Goal: Obtain resource: Download file/media

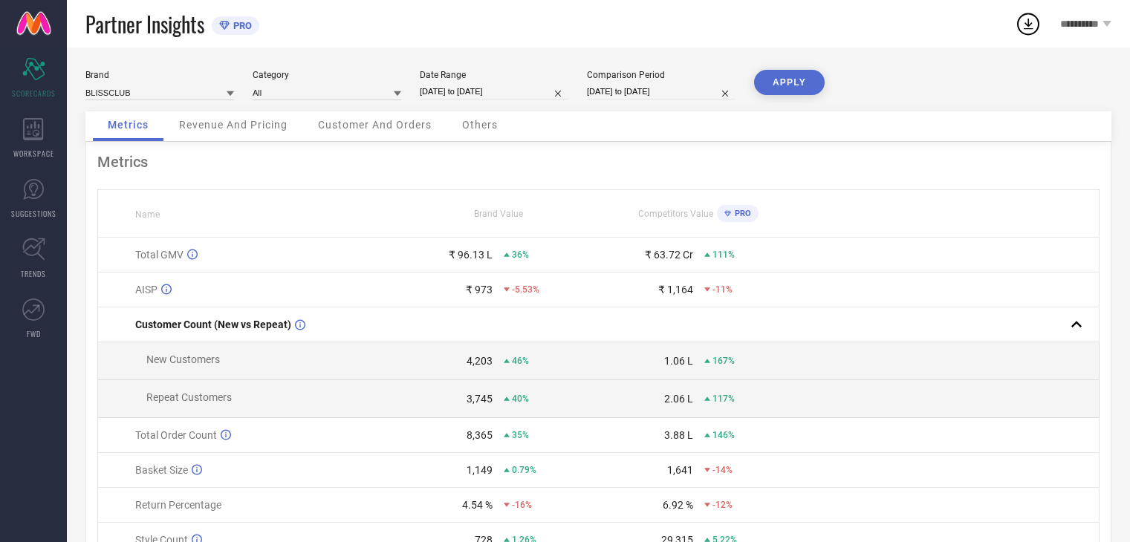
scroll to position [82, 0]
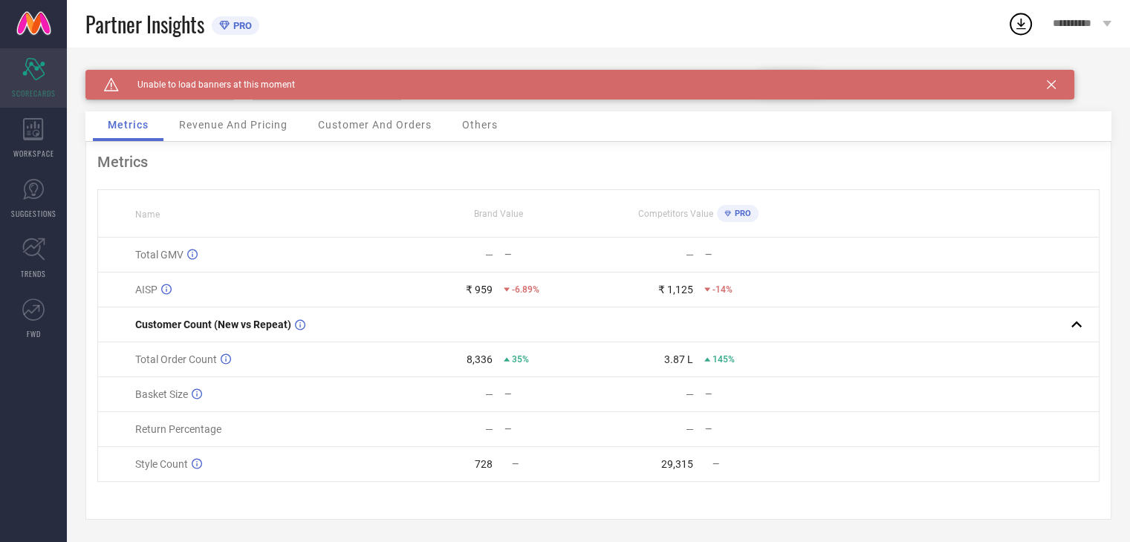
click at [45, 80] on div "Scorecard SCORECARDS" at bounding box center [33, 77] width 67 height 59
click at [1049, 82] on icon at bounding box center [1050, 84] width 9 height 9
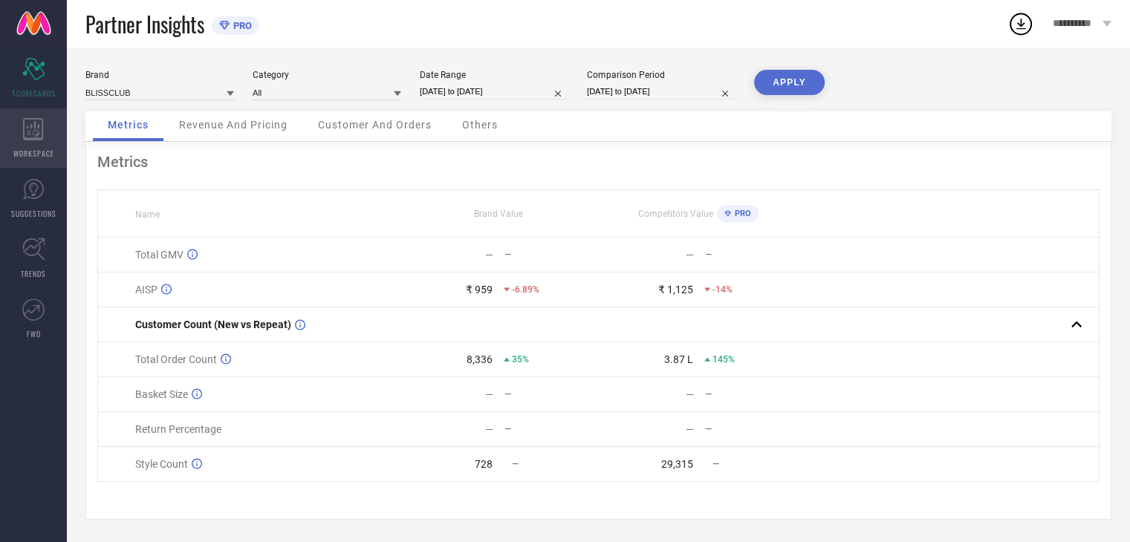
click at [37, 134] on icon at bounding box center [33, 129] width 20 height 22
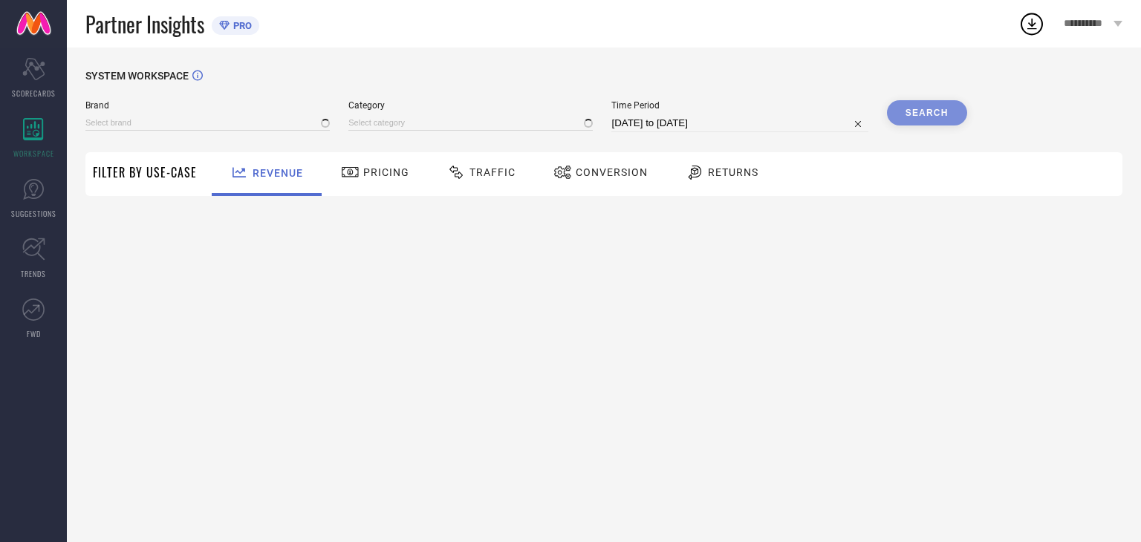
type input "BLISSCLUB"
type input "All"
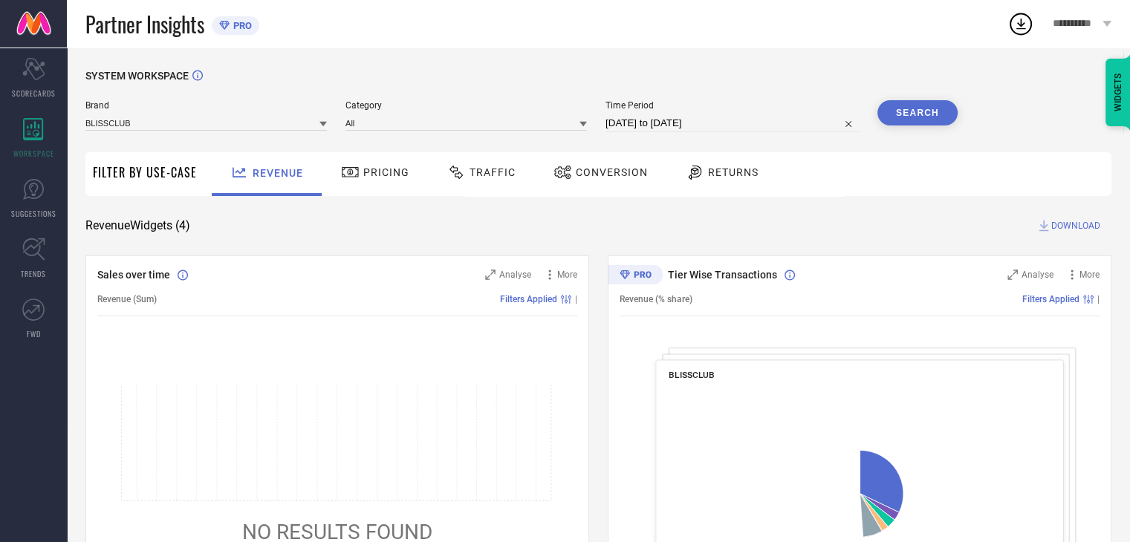
click at [503, 164] on div "Traffic" at bounding box center [481, 172] width 76 height 25
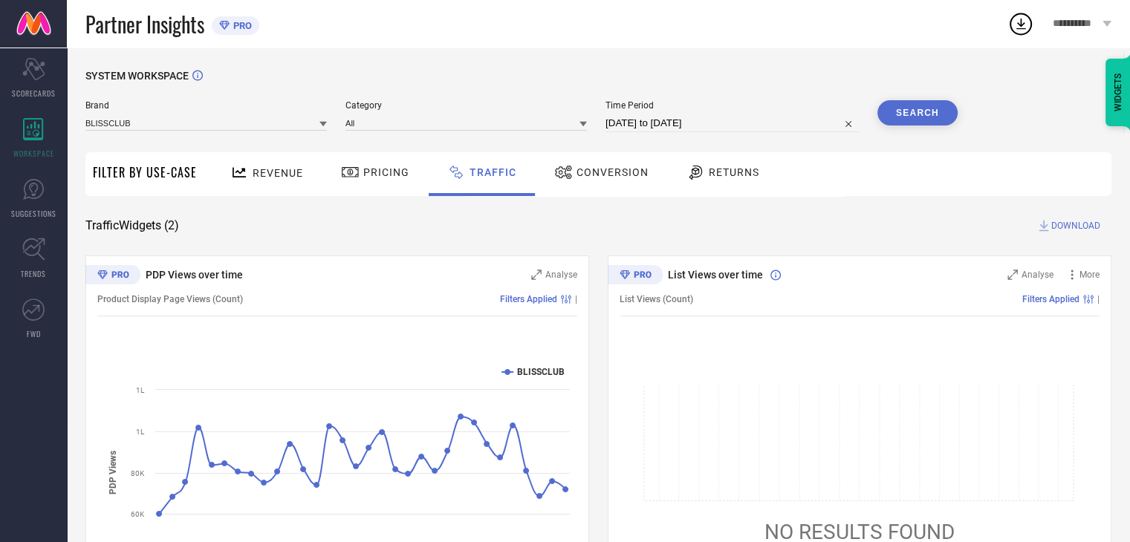
click at [587, 126] on icon at bounding box center [582, 123] width 7 height 7
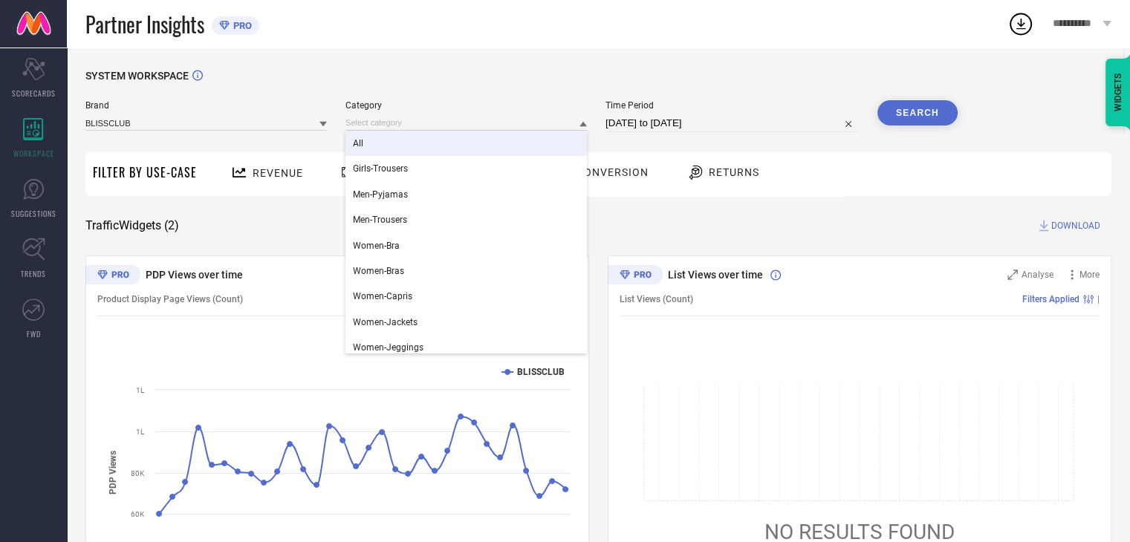
click at [475, 146] on div "All" at bounding box center [465, 143] width 241 height 25
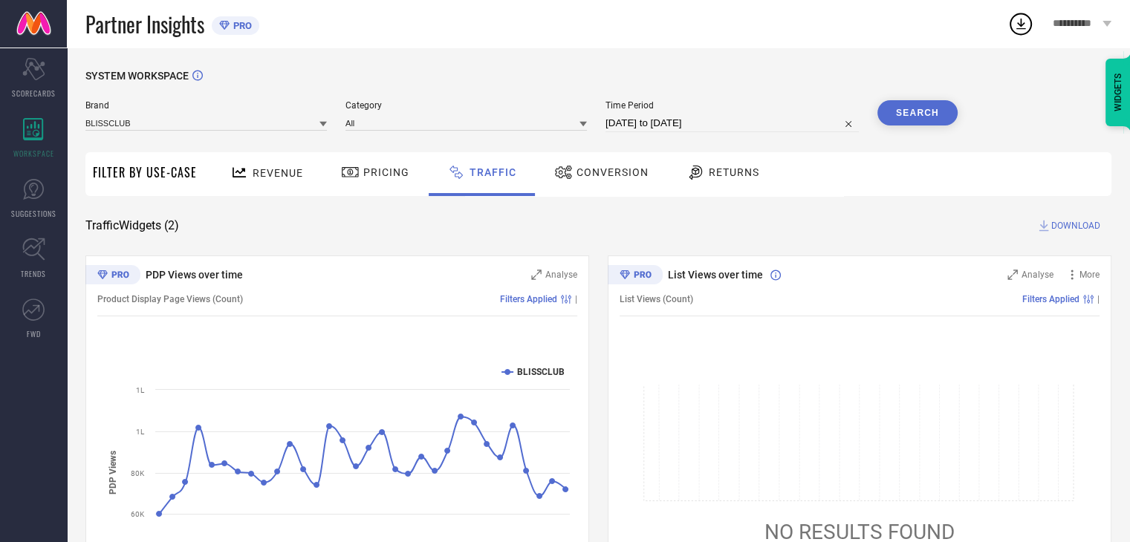
select select "7"
select select "2025"
select select "8"
select select "2025"
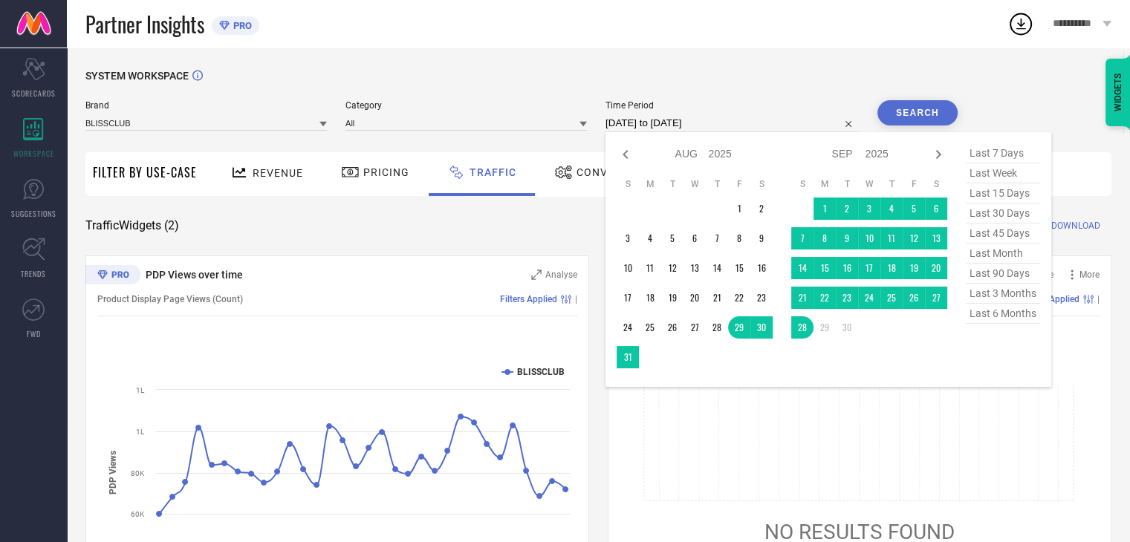
click at [746, 123] on input "29-08-2025 to 28-09-2025" at bounding box center [731, 123] width 253 height 18
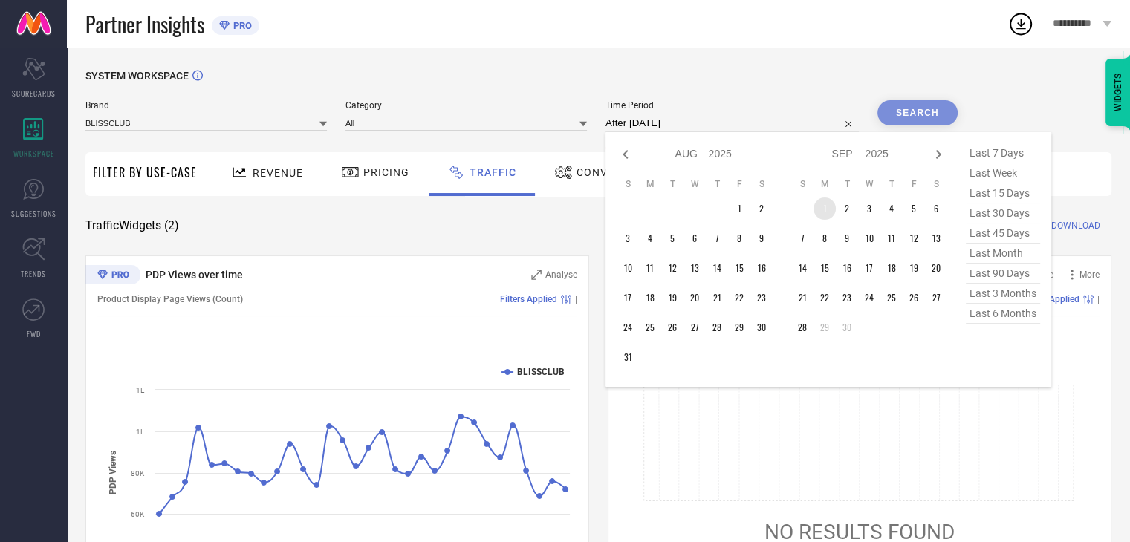
click at [821, 206] on td "1" at bounding box center [824, 209] width 22 height 22
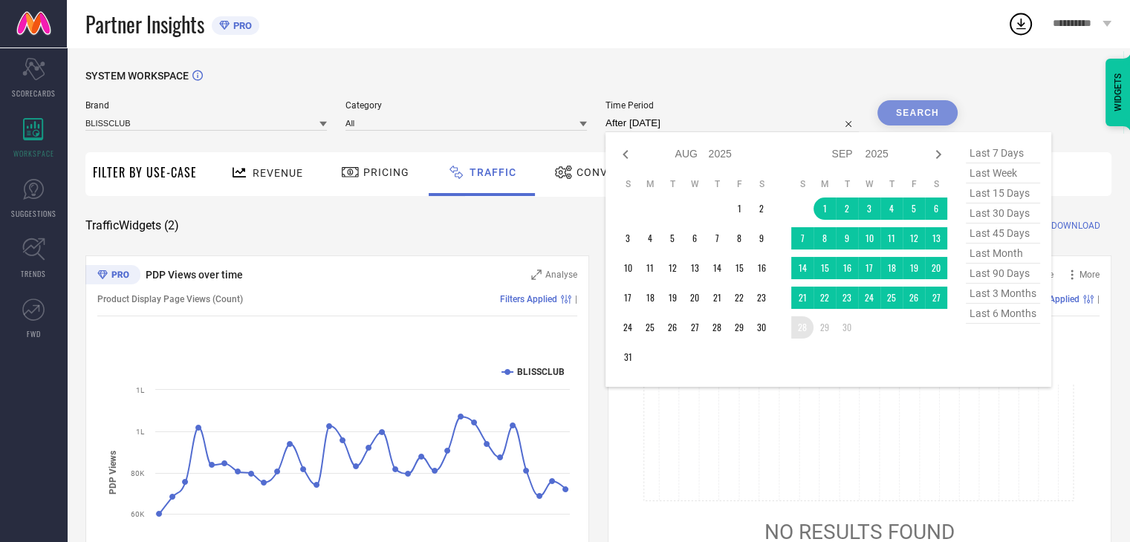
type input "01-09-2025 to 28-09-2025"
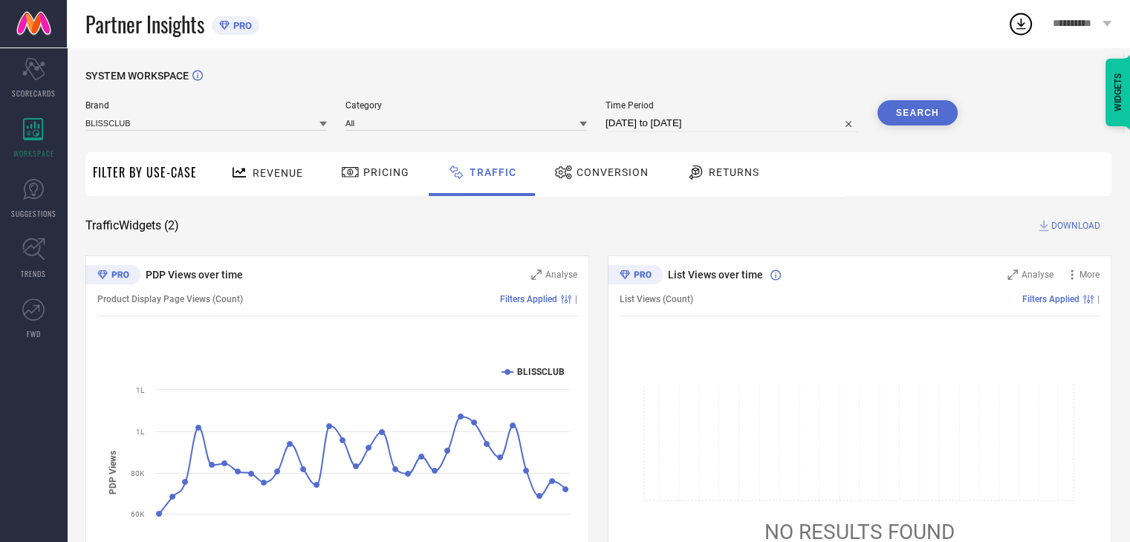
click at [916, 115] on button "Search" at bounding box center [917, 112] width 80 height 25
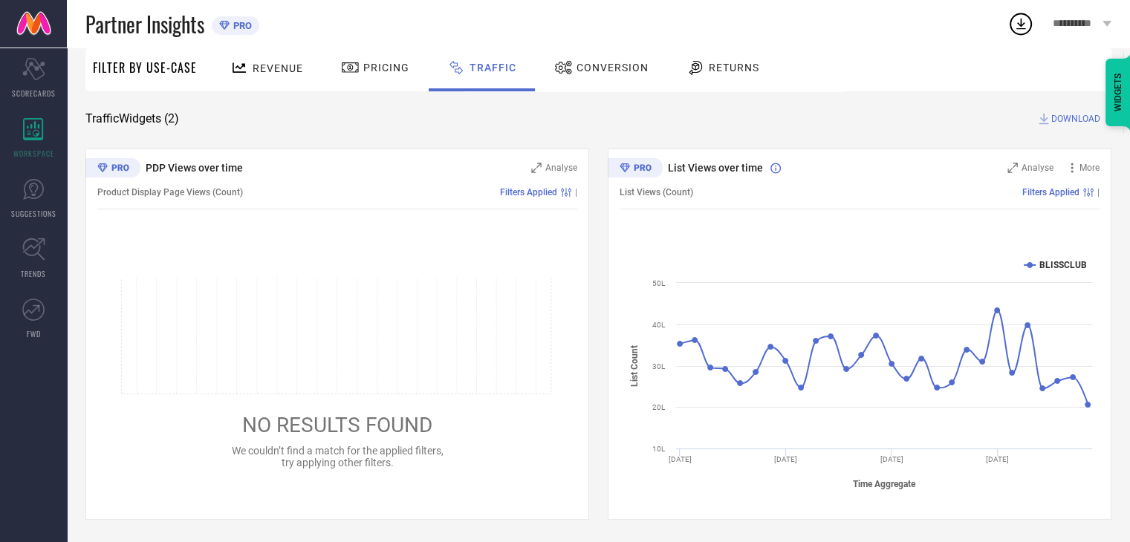
scroll to position [108, 0]
click at [1067, 123] on span "DOWNLOAD" at bounding box center [1075, 118] width 49 height 15
click at [736, 118] on div "Traffic Widgets ( 2 ) DOWNLOAD" at bounding box center [598, 118] width 1026 height 15
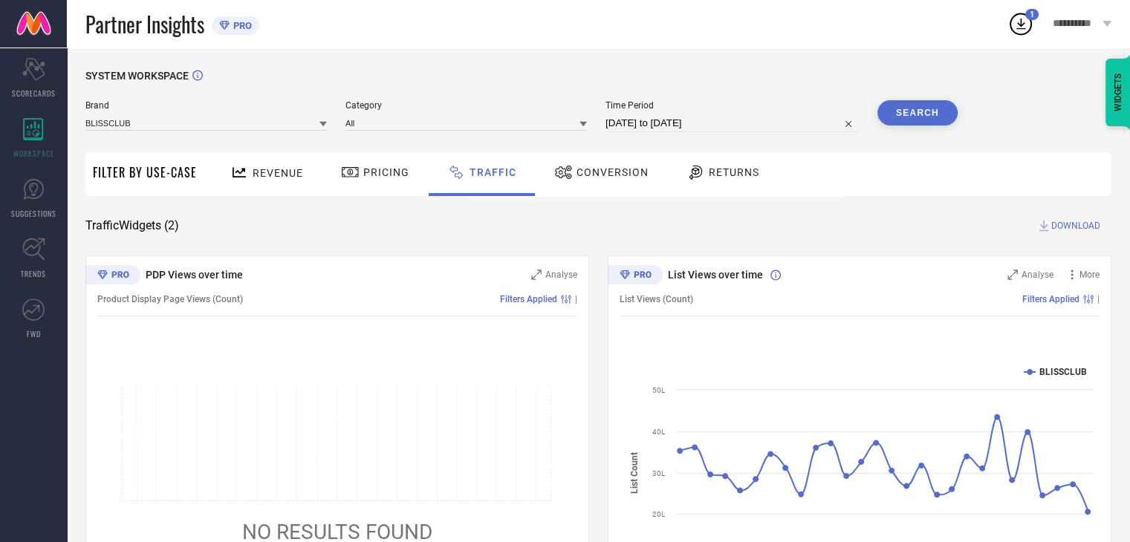
click at [912, 120] on button "Search" at bounding box center [917, 112] width 80 height 25
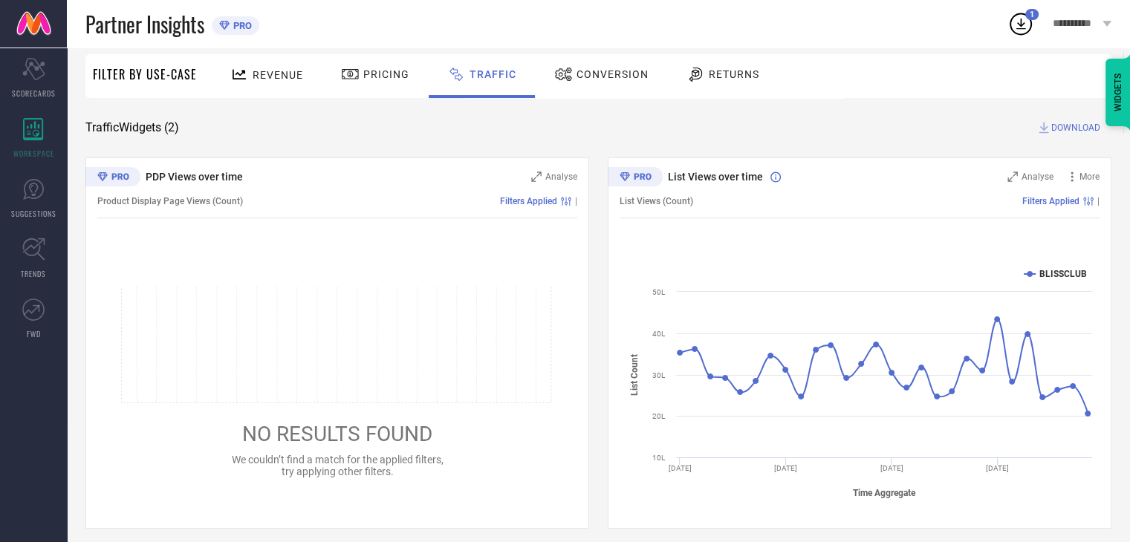
scroll to position [101, 0]
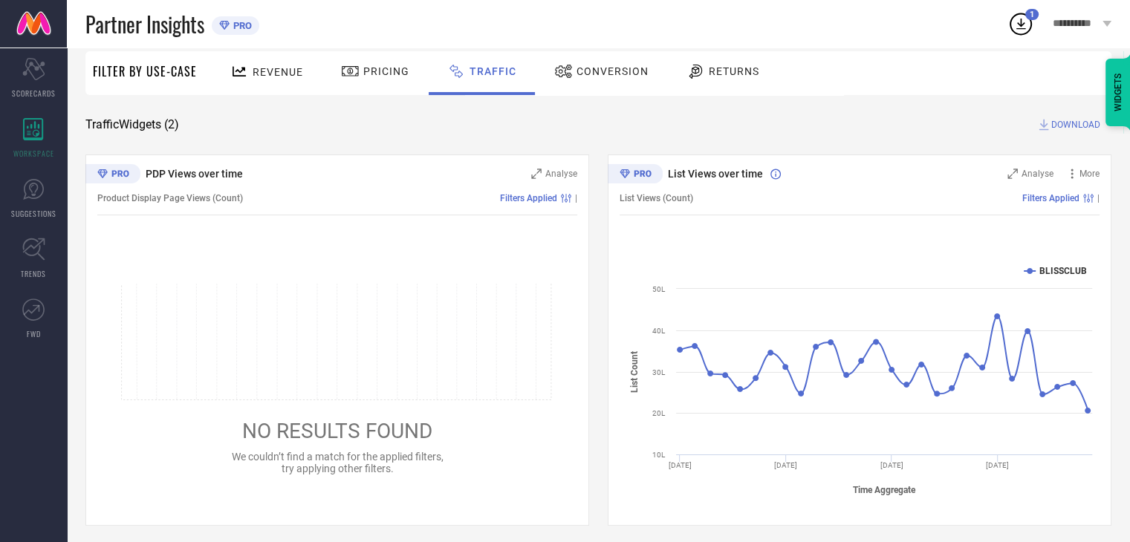
click at [1060, 126] on span "DOWNLOAD" at bounding box center [1075, 124] width 49 height 15
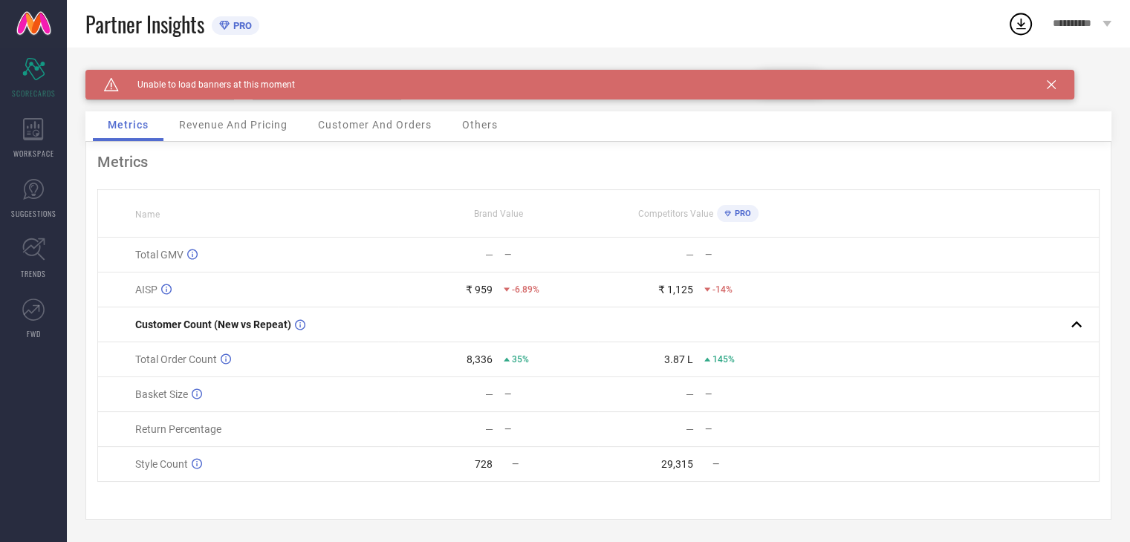
click at [1055, 81] on div "Caution Created with Sketch. Unable to load banners at this moment" at bounding box center [579, 85] width 989 height 30
click at [1049, 86] on icon at bounding box center [1050, 84] width 9 height 9
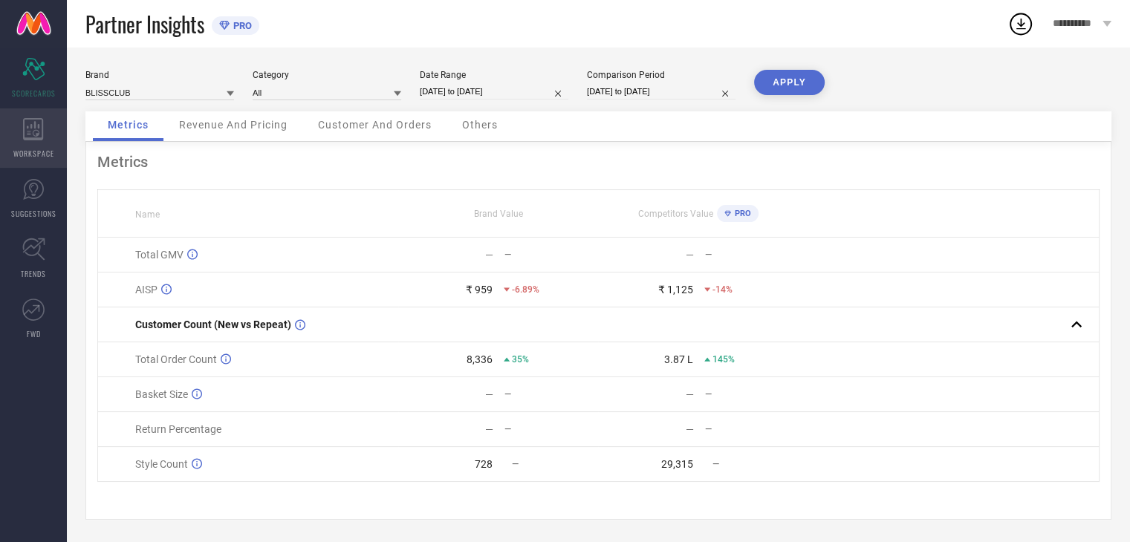
click at [29, 140] on div "WORKSPACE" at bounding box center [33, 137] width 67 height 59
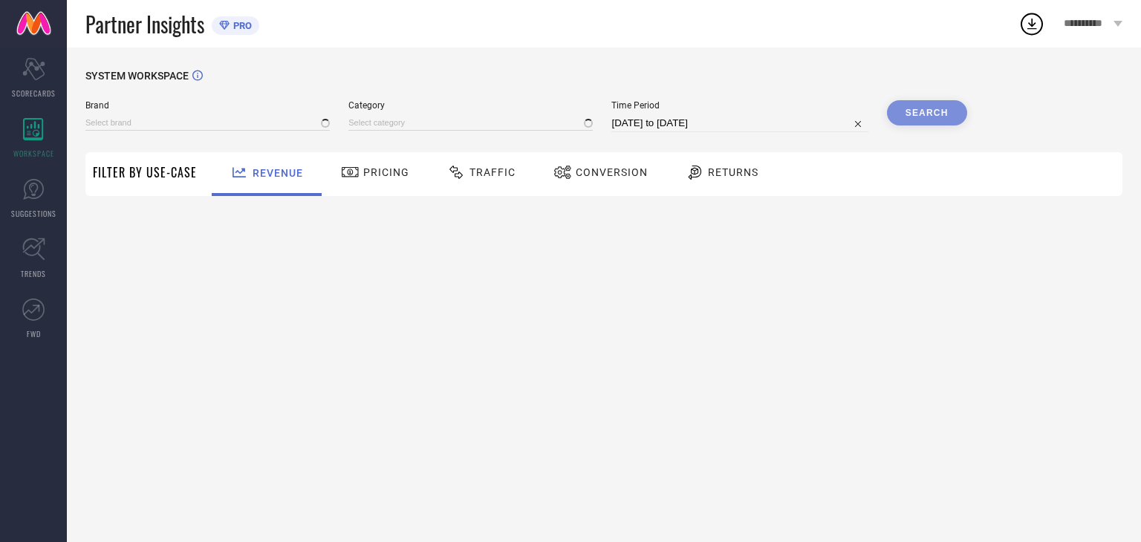
type input "BLISSCLUB"
type input "All"
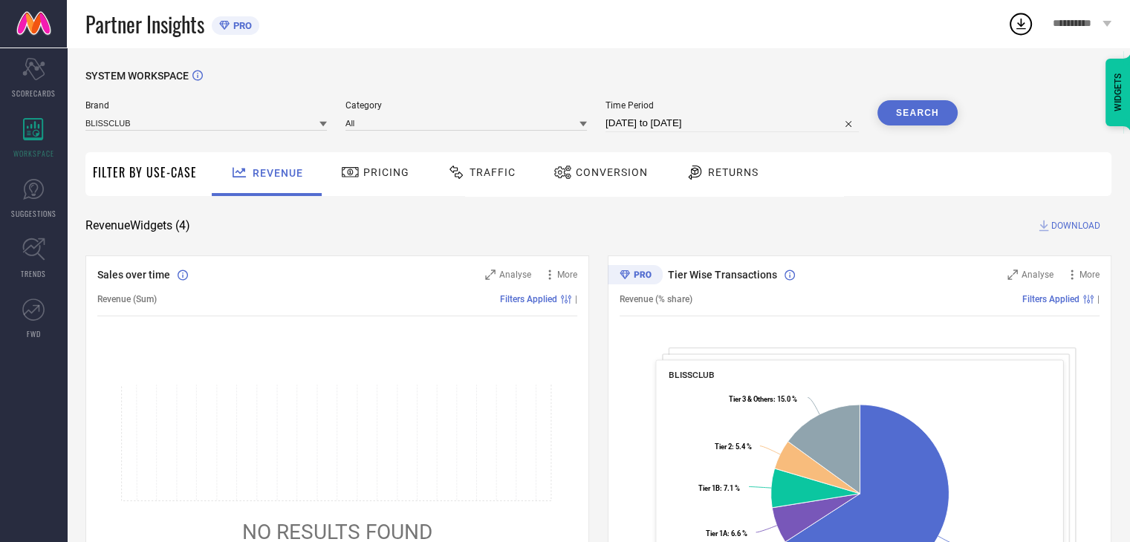
select select "7"
select select "2025"
select select "8"
select select "2025"
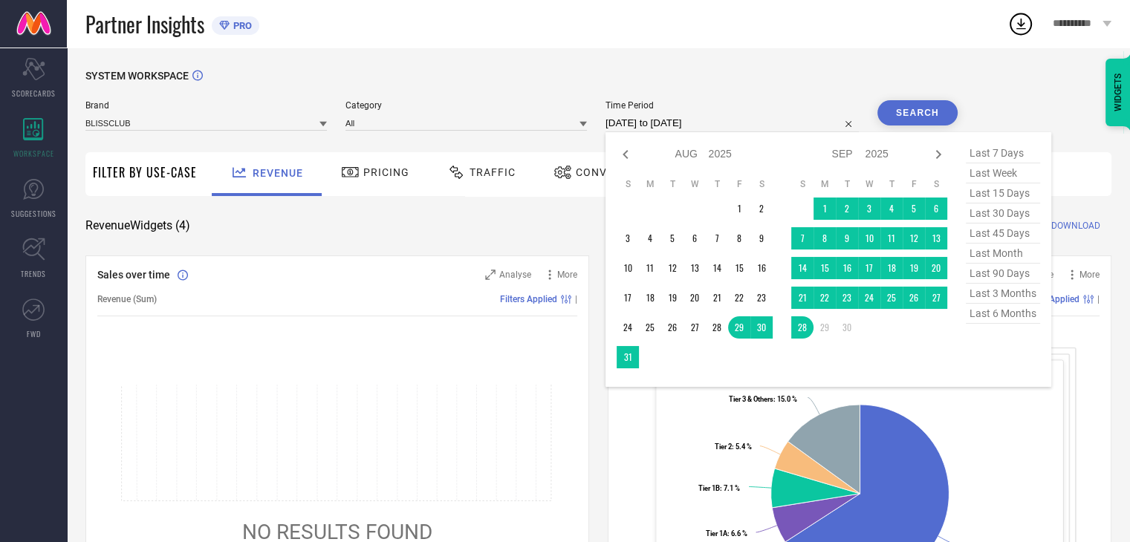
click at [665, 123] on input "29-08-2025 to 28-09-2025" at bounding box center [731, 123] width 253 height 18
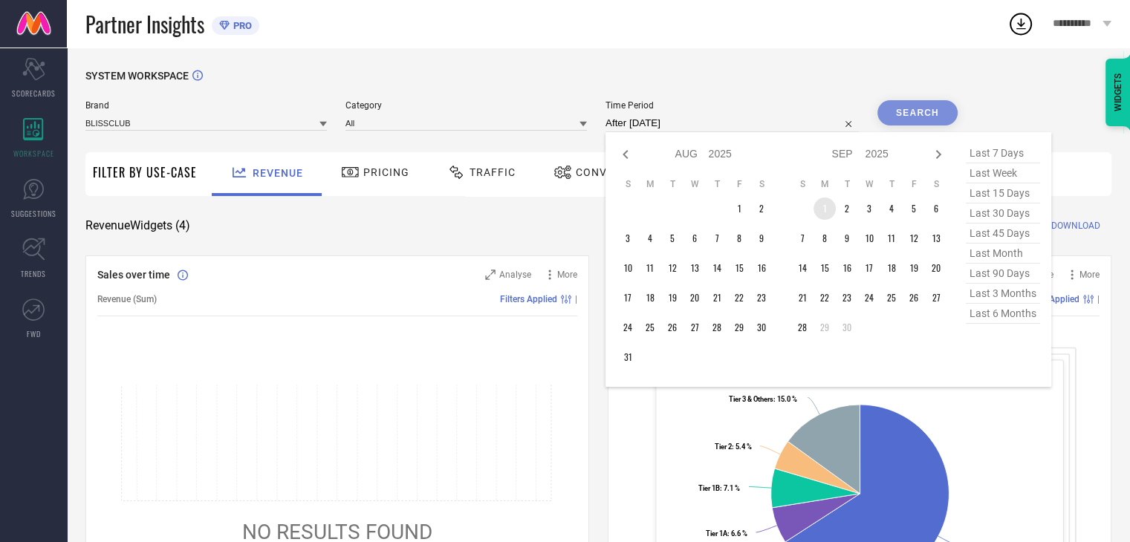
click at [823, 210] on td "1" at bounding box center [824, 209] width 22 height 22
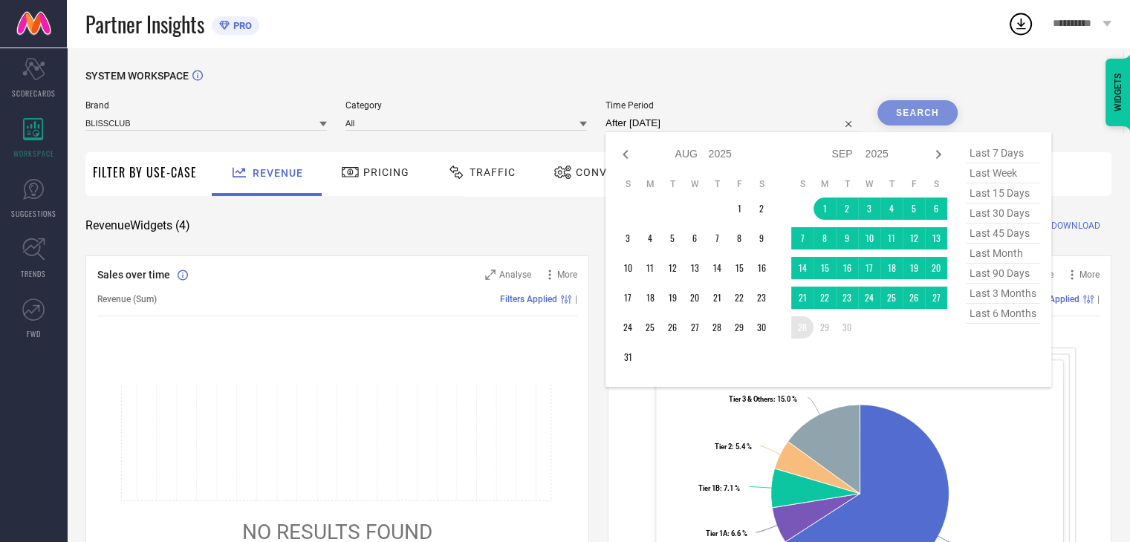
type input "01-09-2025 to 28-09-2025"
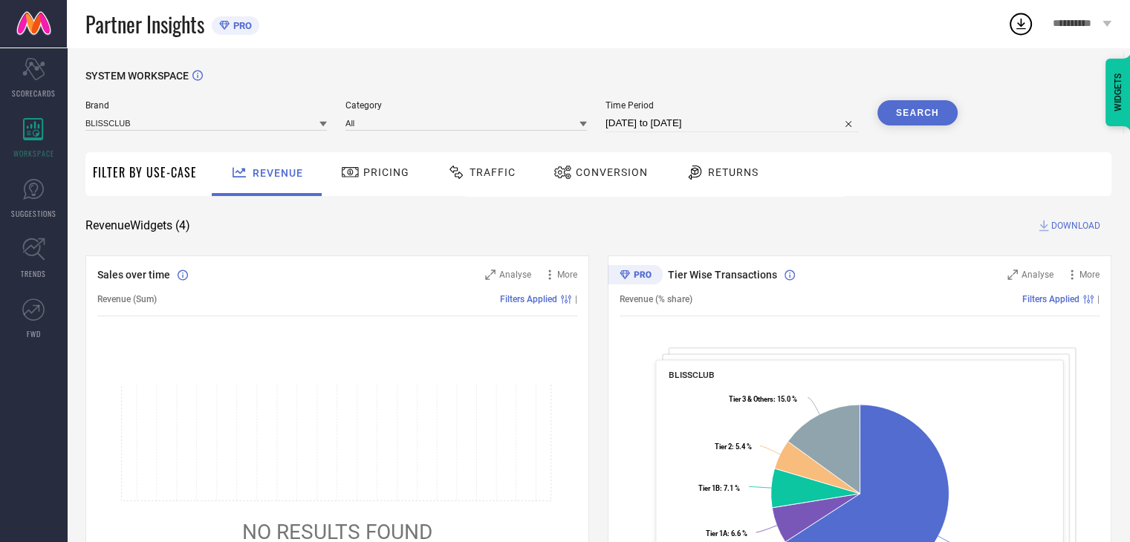
click at [919, 108] on button "Search" at bounding box center [917, 112] width 80 height 25
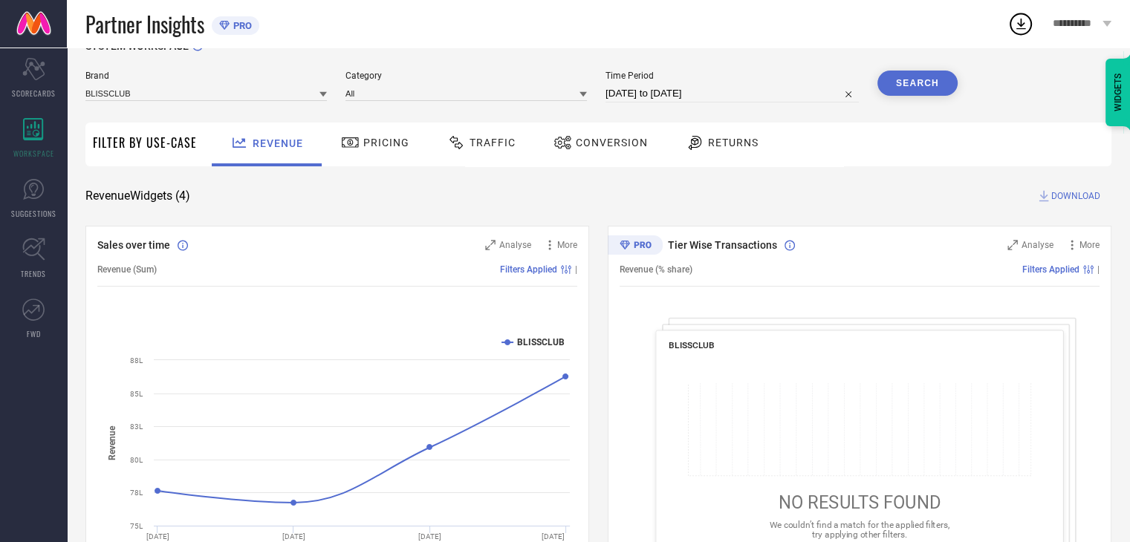
scroll to position [29, 0]
click at [1072, 190] on span "DOWNLOAD" at bounding box center [1075, 196] width 49 height 15
click at [740, 195] on div "Revenue Widgets ( 4 ) DOWNLOAD" at bounding box center [598, 196] width 1026 height 15
click at [481, 149] on span "Traffic" at bounding box center [492, 143] width 46 height 12
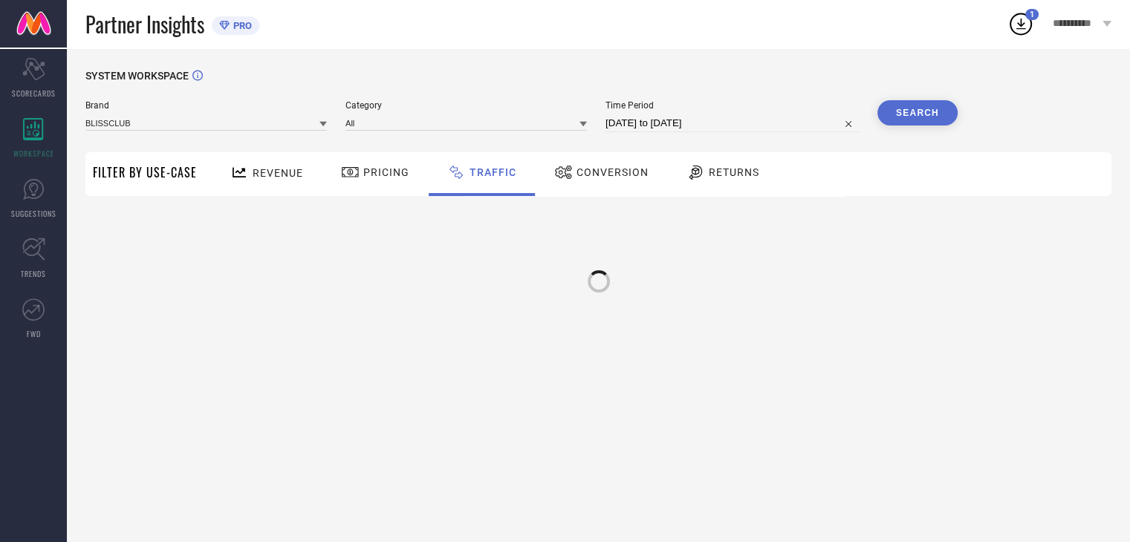
scroll to position [0, 0]
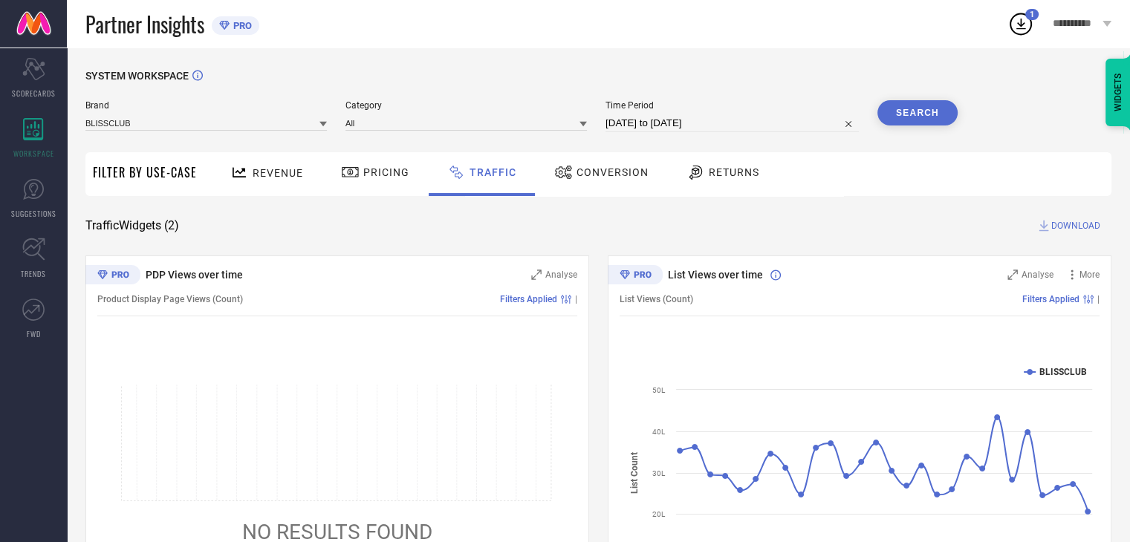
click at [1051, 224] on span "DOWNLOAD" at bounding box center [1075, 225] width 49 height 15
click at [551, 226] on div "Traffic Widgets ( 2 ) DOWNLOAD" at bounding box center [598, 225] width 1026 height 15
click at [599, 185] on div "Conversion" at bounding box center [601, 172] width 102 height 25
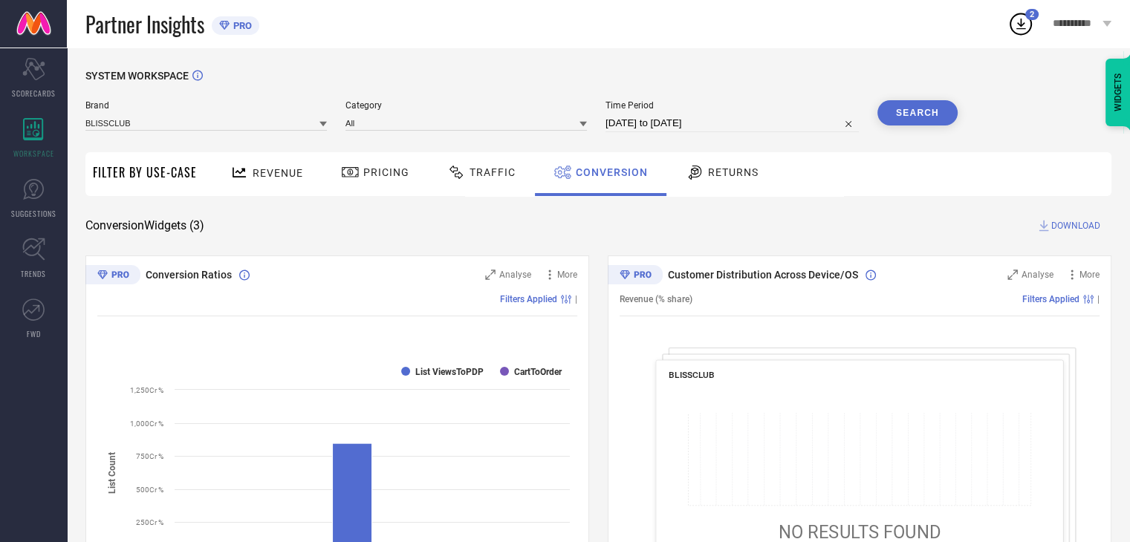
click at [475, 181] on div "Traffic" at bounding box center [481, 172] width 76 height 25
